Goal: Connect with others: Connect with others

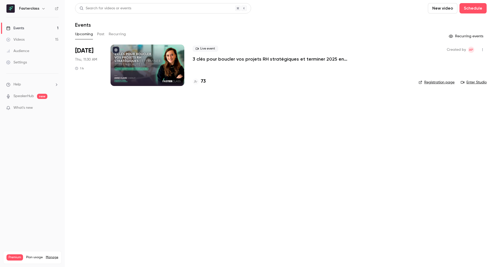
click at [211, 59] on p "3 clés pour boucler vos projets RH stratégiques et terminer 2025 en beauté !" at bounding box center [270, 59] width 155 height 6
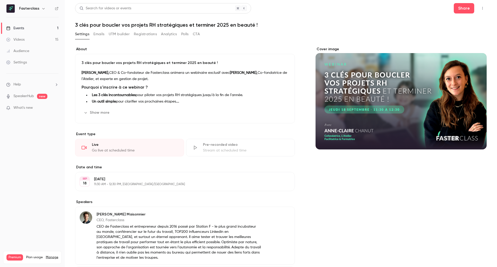
click at [481, 9] on icon "button" at bounding box center [483, 8] width 4 height 4
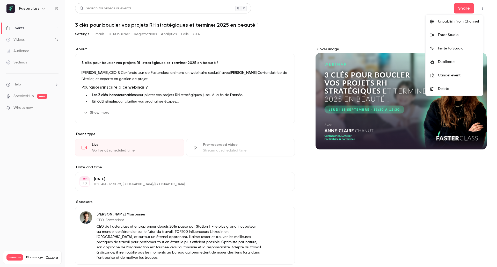
click at [458, 47] on div "Invite to Studio" at bounding box center [458, 48] width 41 height 5
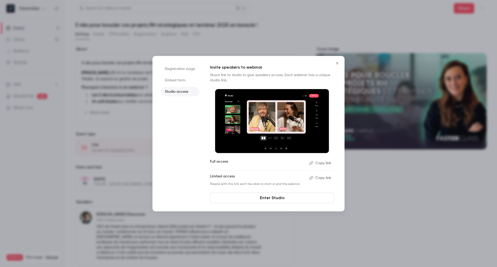
click at [321, 177] on button "Copy link" at bounding box center [320, 178] width 27 height 8
click at [341, 64] on button "Close" at bounding box center [337, 63] width 10 height 10
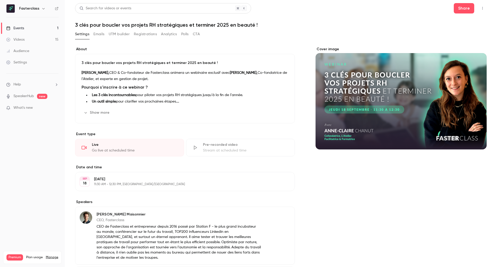
click at [481, 10] on button "button" at bounding box center [482, 8] width 8 height 8
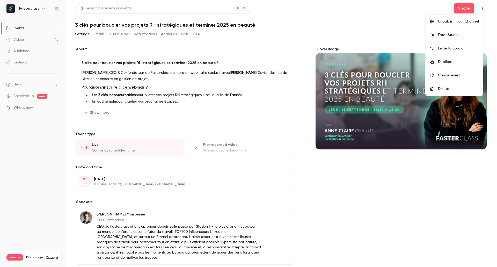
click at [460, 32] on div "Enter Studio" at bounding box center [458, 34] width 41 height 5
